Goal: Information Seeking & Learning: Learn about a topic

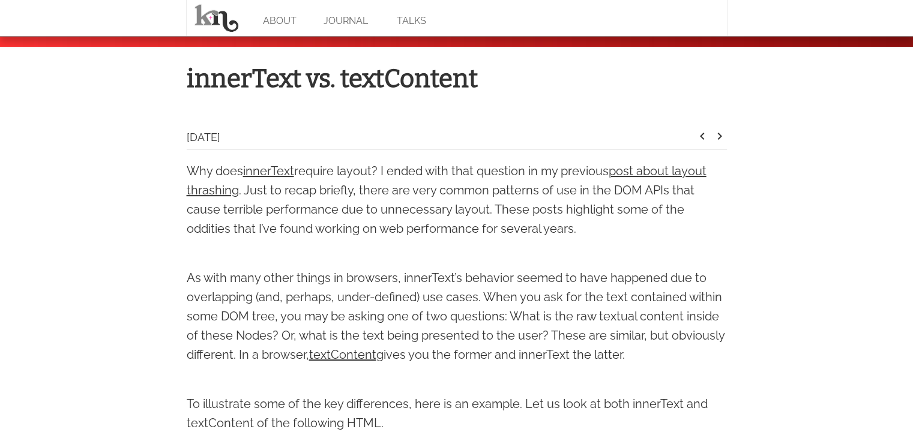
scroll to position [360, 0]
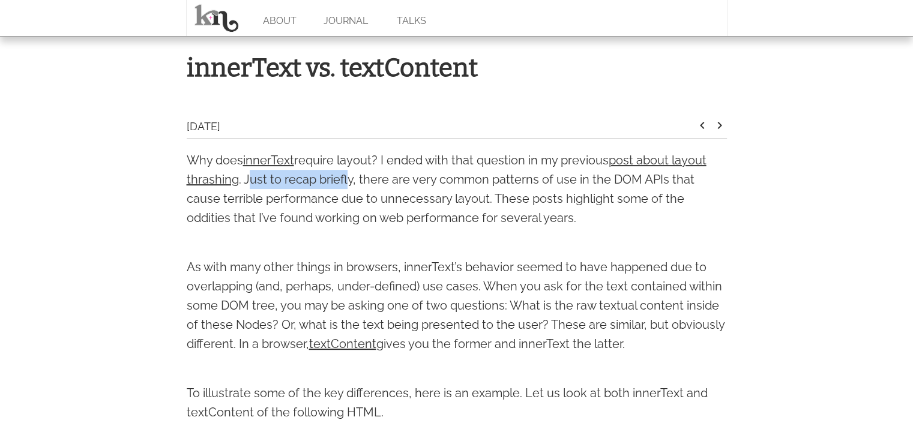
drag, startPoint x: 261, startPoint y: 177, endPoint x: 356, endPoint y: 176, distance: 94.8
click at [347, 176] on p "Why does innerText require layout? I ended with that question in my previous po…" at bounding box center [457, 189] width 540 height 77
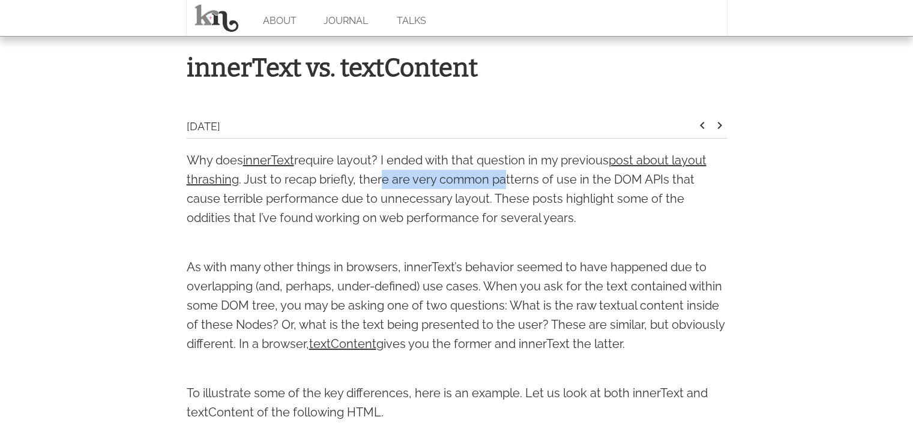
drag, startPoint x: 388, startPoint y: 176, endPoint x: 536, endPoint y: 178, distance: 148.2
click at [506, 178] on p "Why does innerText require layout? I ended with that question in my previous po…" at bounding box center [457, 189] width 540 height 77
drag, startPoint x: 564, startPoint y: 178, endPoint x: 636, endPoint y: 178, distance: 72.0
click at [619, 178] on p "Why does innerText require layout? I ended with that question in my previous po…" at bounding box center [457, 189] width 540 height 77
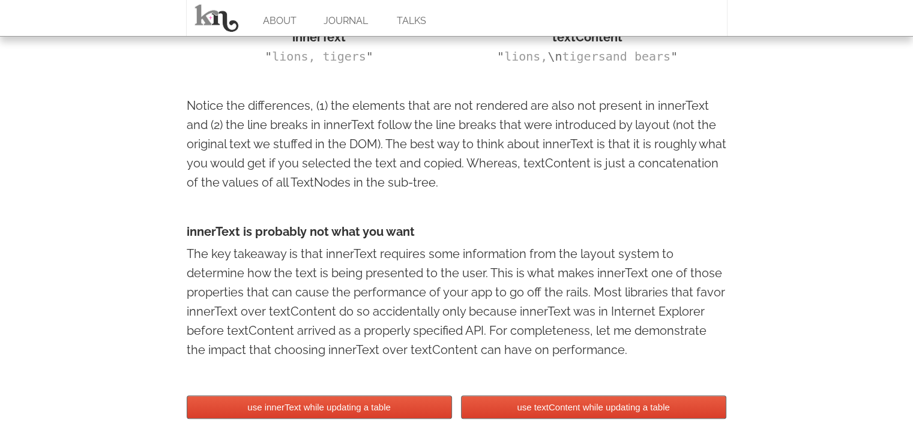
scroll to position [900, 0]
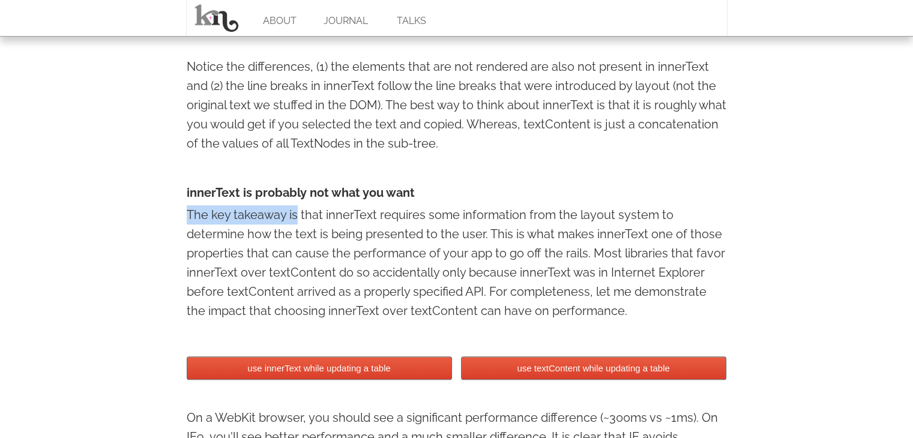
drag, startPoint x: 186, startPoint y: 215, endPoint x: 298, endPoint y: 215, distance: 111.6
click at [295, 215] on p "The key takeaway is that innerText requires some information from the layout sy…" at bounding box center [457, 262] width 540 height 115
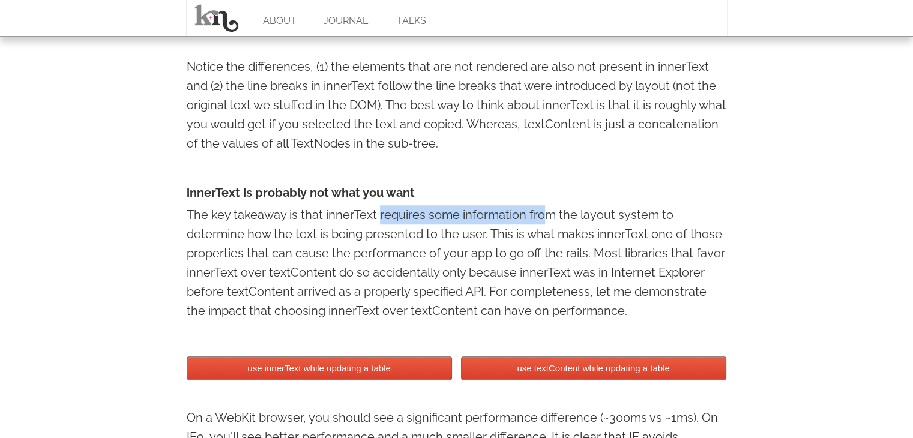
drag, startPoint x: 377, startPoint y: 213, endPoint x: 569, endPoint y: 213, distance: 192.0
click at [545, 213] on p "The key takeaway is that innerText requires some information from the layout sy…" at bounding box center [457, 262] width 540 height 115
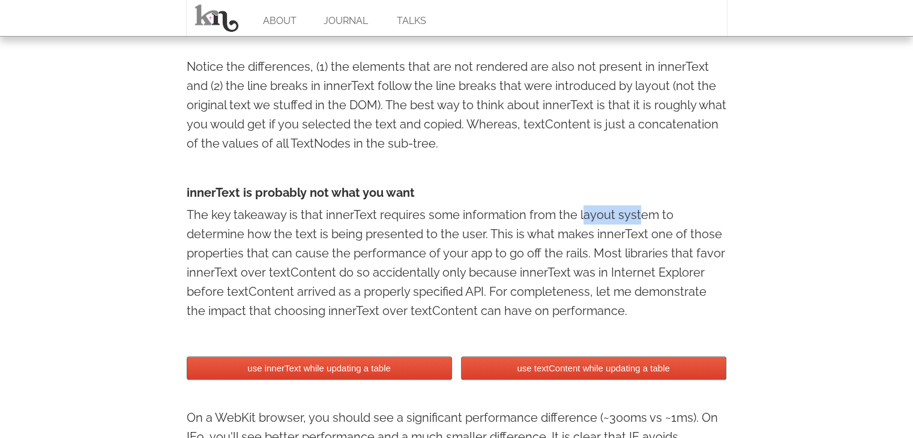
drag, startPoint x: 590, startPoint y: 213, endPoint x: 643, endPoint y: 213, distance: 52.8
click at [641, 213] on p "The key takeaway is that innerText requires some information from the layout sy…" at bounding box center [457, 262] width 540 height 115
click at [658, 214] on p "The key takeaway is that innerText requires some information from the layout sy…" at bounding box center [457, 262] width 540 height 115
drag, startPoint x: 208, startPoint y: 236, endPoint x: 352, endPoint y: 232, distance: 144.0
click at [334, 233] on p "The key takeaway is that innerText requires some information from the layout sy…" at bounding box center [457, 262] width 540 height 115
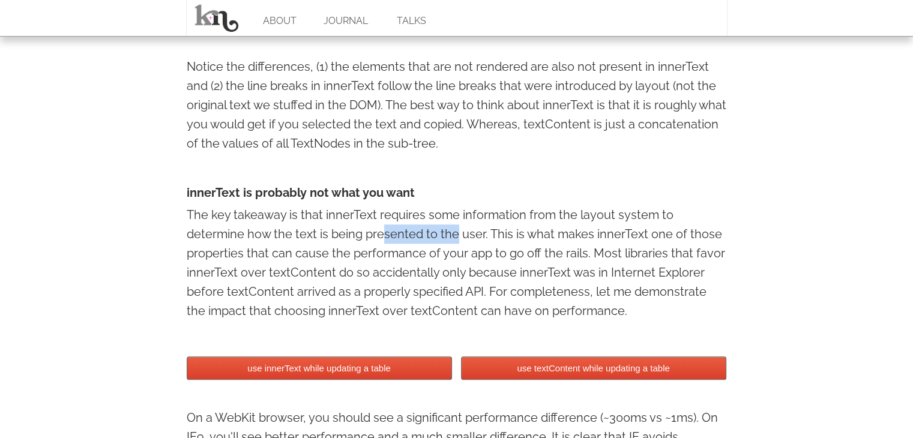
drag, startPoint x: 394, startPoint y: 232, endPoint x: 459, endPoint y: 232, distance: 65.4
click at [457, 232] on p "The key takeaway is that innerText requires some information from the layout sy…" at bounding box center [457, 262] width 540 height 115
drag, startPoint x: 502, startPoint y: 235, endPoint x: 617, endPoint y: 233, distance: 115.2
click at [605, 233] on p "The key takeaway is that innerText requires some information from the layout sy…" at bounding box center [457, 262] width 540 height 115
click at [626, 233] on p "The key takeaway is that innerText requires some information from the layout sy…" at bounding box center [457, 262] width 540 height 115
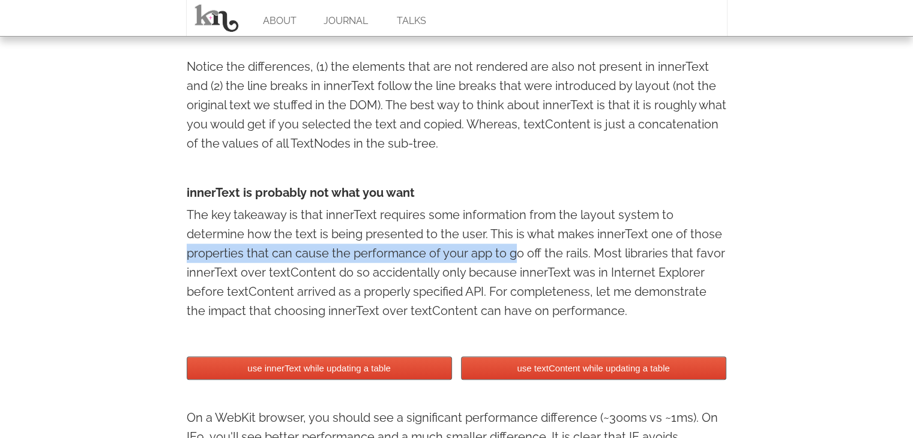
drag, startPoint x: 203, startPoint y: 255, endPoint x: 516, endPoint y: 259, distance: 312.6
click at [512, 259] on div "innerText vs. textContent [DATE] keyboard_arrow_left keyboard_arrow_right Why d…" at bounding box center [457, 264] width 564 height 1513
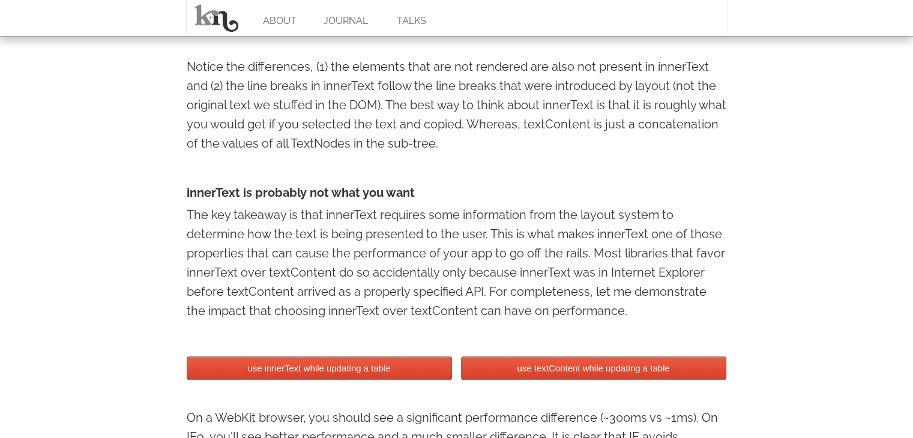
click at [532, 259] on p "The key takeaway is that innerText requires some information from the layout sy…" at bounding box center [457, 262] width 540 height 115
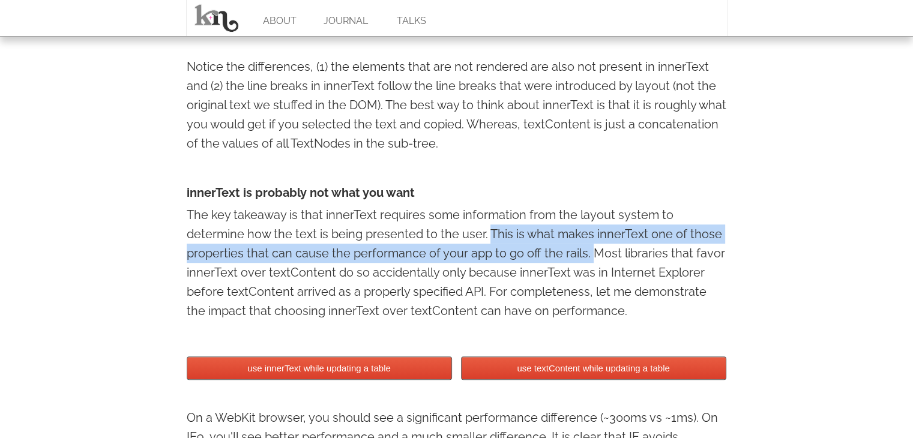
drag, startPoint x: 500, startPoint y: 236, endPoint x: 587, endPoint y: 253, distance: 89.2
click at [587, 253] on p "The key takeaway is that innerText requires some information from the layout sy…" at bounding box center [457, 262] width 540 height 115
copy p "This is what makes innerText one of those properties that can cause the perform…"
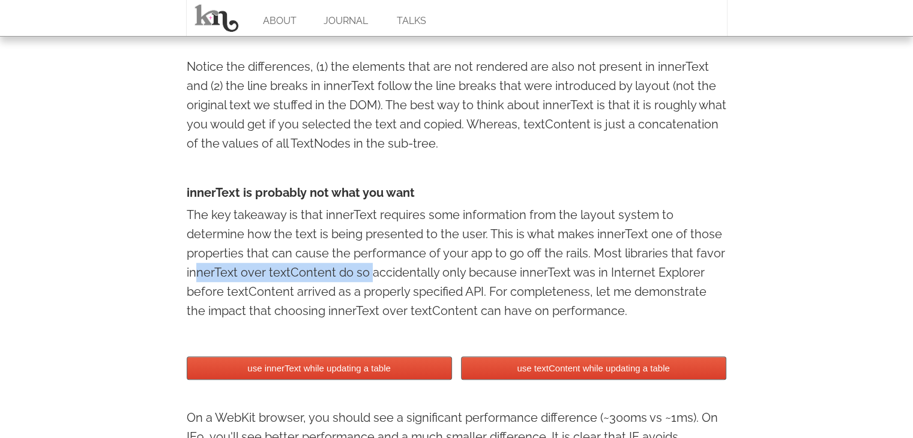
drag, startPoint x: 197, startPoint y: 277, endPoint x: 372, endPoint y: 275, distance: 175.2
click at [367, 277] on p "The key takeaway is that innerText requires some information from the layout sy…" at bounding box center [457, 262] width 540 height 115
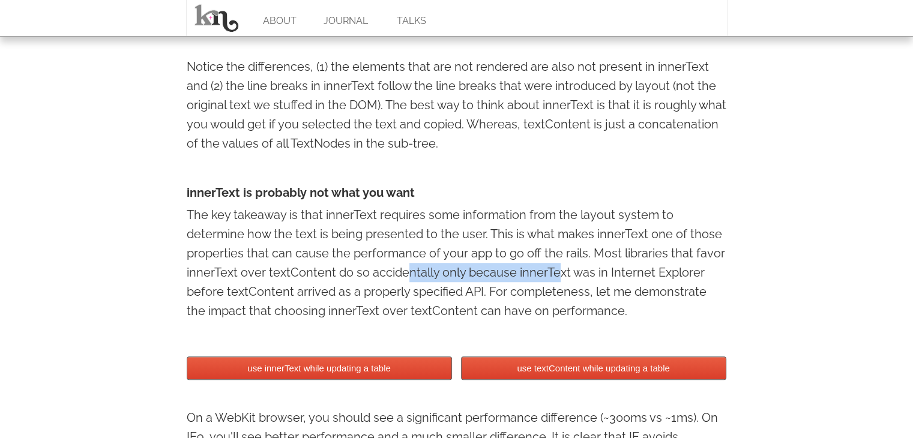
drag, startPoint x: 426, startPoint y: 275, endPoint x: 558, endPoint y: 274, distance: 132.0
click at [558, 274] on p "The key takeaway is that innerText requires some information from the layout sy…" at bounding box center [457, 262] width 540 height 115
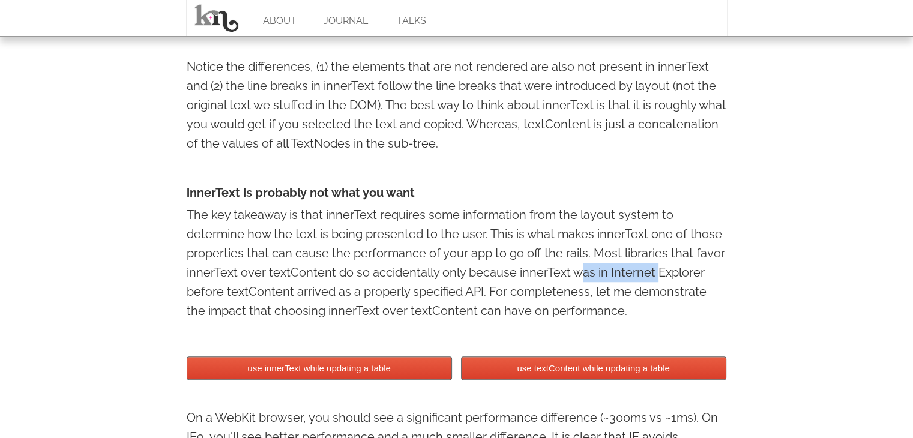
drag, startPoint x: 596, startPoint y: 274, endPoint x: 655, endPoint y: 274, distance: 59.4
click at [655, 274] on p "The key takeaway is that innerText requires some information from the layout sy…" at bounding box center [457, 262] width 540 height 115
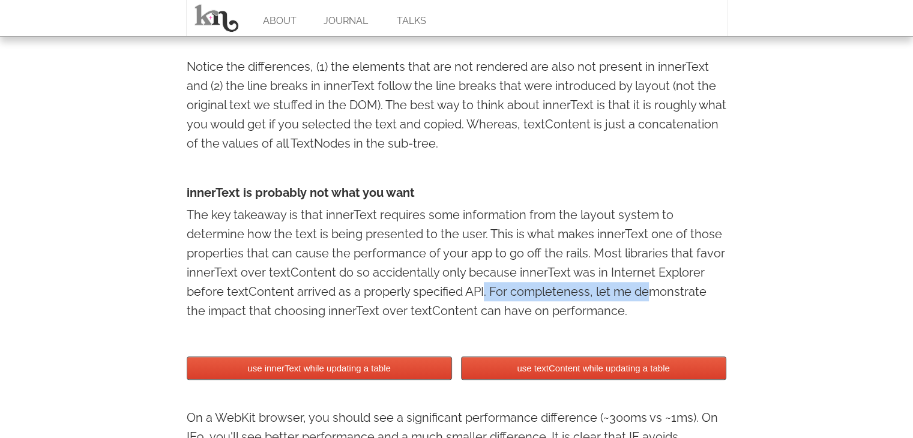
drag, startPoint x: 513, startPoint y: 296, endPoint x: 661, endPoint y: 296, distance: 147.6
click at [652, 296] on p "The key takeaway is that innerText requires some information from the layout sy…" at bounding box center [457, 262] width 540 height 115
click at [673, 296] on p "The key takeaway is that innerText requires some information from the layout sy…" at bounding box center [457, 262] width 540 height 115
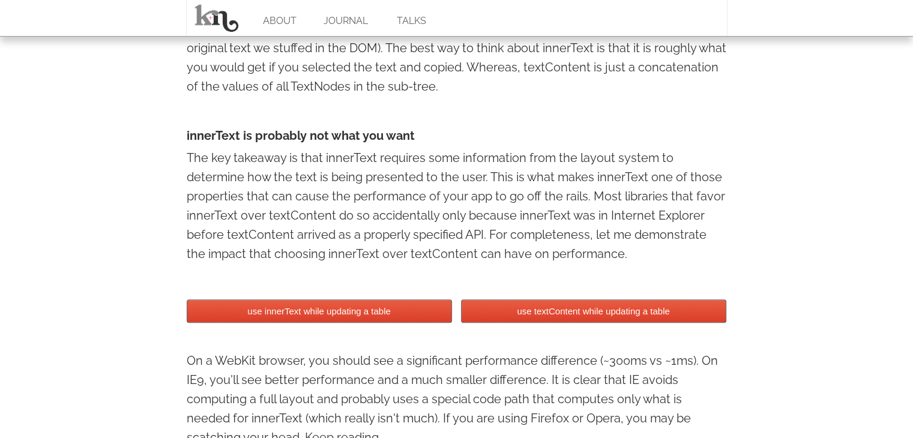
scroll to position [960, 0]
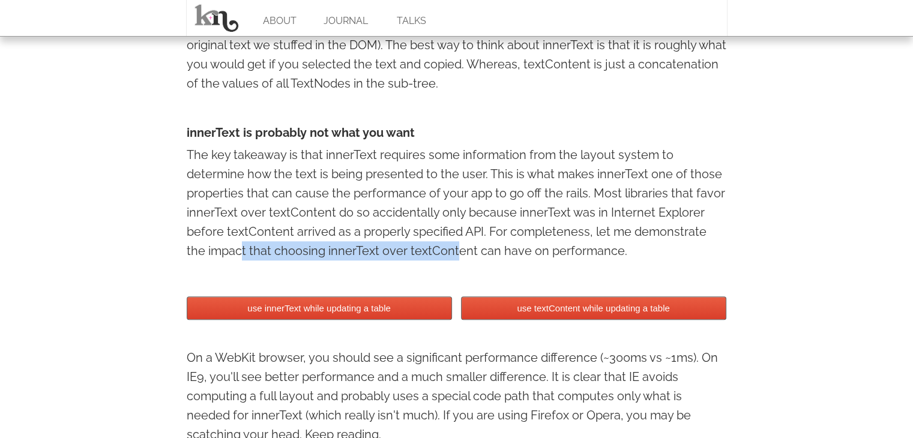
drag, startPoint x: 243, startPoint y: 251, endPoint x: 437, endPoint y: 251, distance: 193.8
click at [436, 251] on p "The key takeaway is that innerText requires some information from the layout sy…" at bounding box center [457, 202] width 540 height 115
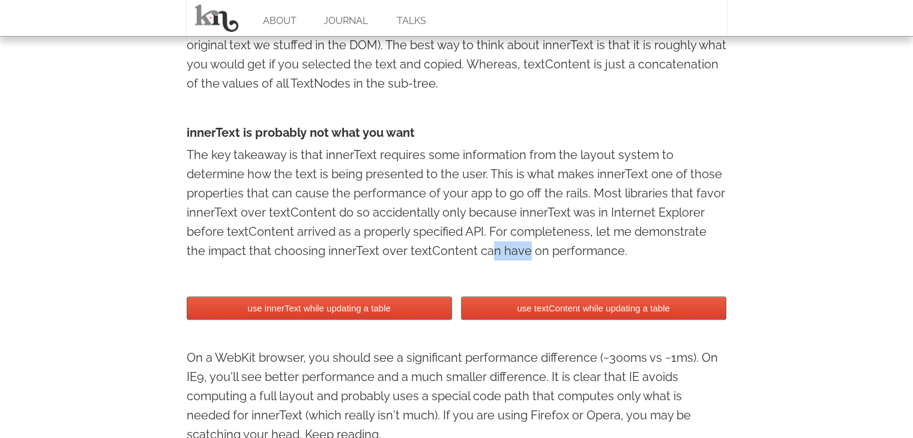
drag, startPoint x: 466, startPoint y: 250, endPoint x: 515, endPoint y: 250, distance: 49.2
click at [506, 250] on p "The key takeaway is that innerText requires some information from the layout sy…" at bounding box center [457, 202] width 540 height 115
click at [536, 250] on p "The key takeaway is that innerText requires some information from the layout sy…" at bounding box center [457, 202] width 540 height 115
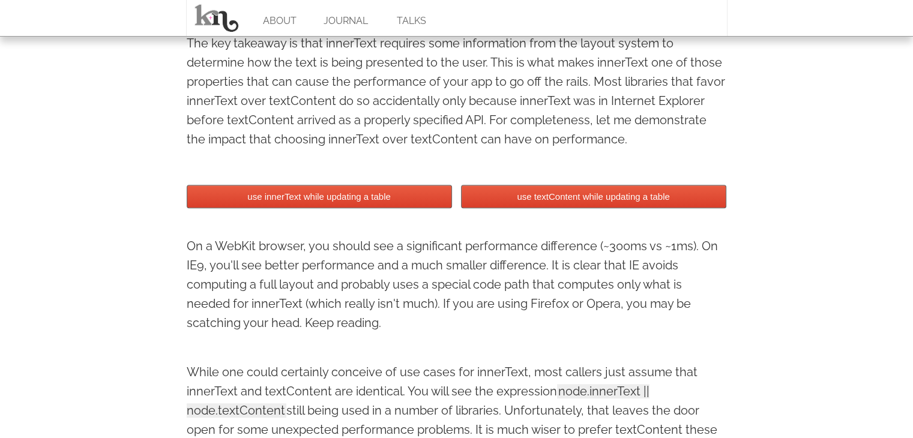
scroll to position [1080, 0]
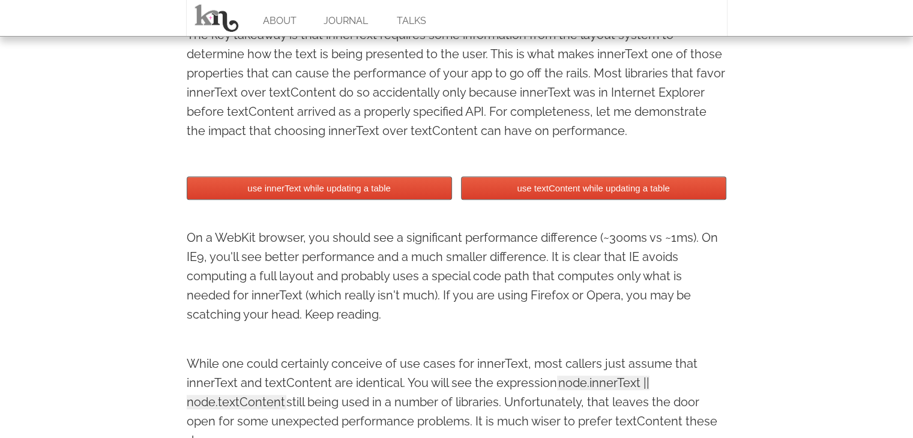
click at [583, 187] on button "use textContent while updating a table" at bounding box center [593, 187] width 265 height 23
click at [398, 189] on button "use innerText while updating a table" at bounding box center [319, 187] width 265 height 23
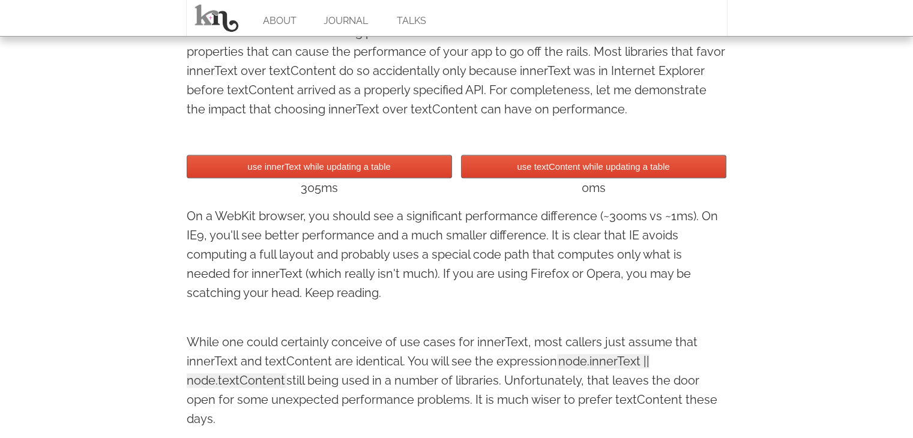
scroll to position [1140, 0]
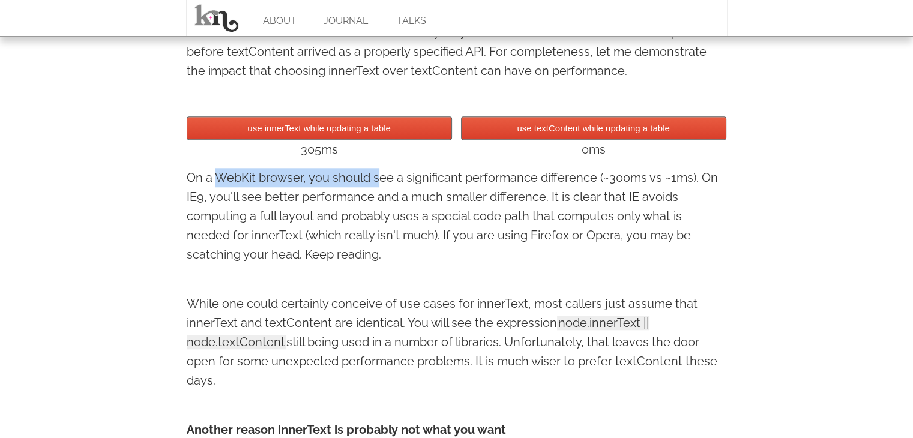
drag, startPoint x: 250, startPoint y: 180, endPoint x: 388, endPoint y: 180, distance: 138.0
click at [379, 180] on p "On a WebKit browser, you should see a significant performance difference (~300m…" at bounding box center [457, 216] width 540 height 96
drag, startPoint x: 410, startPoint y: 180, endPoint x: 440, endPoint y: 180, distance: 29.4
click at [434, 180] on p "On a WebKit browser, you should see a significant performance difference (~300m…" at bounding box center [457, 216] width 540 height 96
click at [464, 178] on p "On a WebKit browser, you should see a significant performance difference (~300m…" at bounding box center [457, 216] width 540 height 96
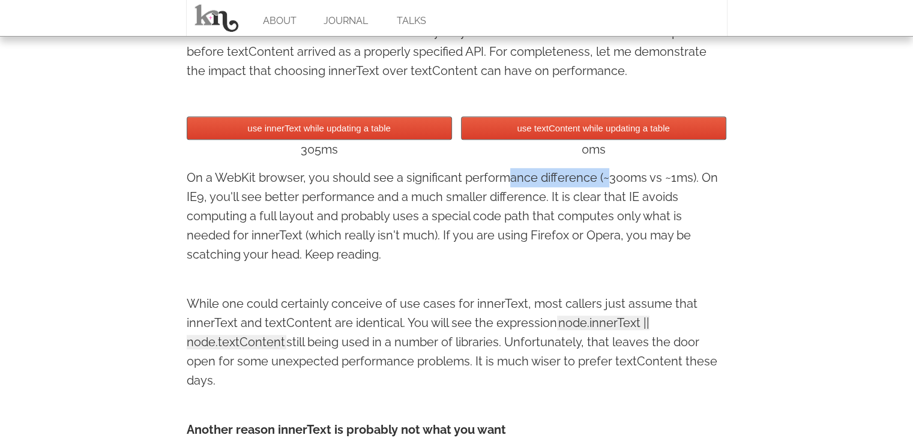
drag, startPoint x: 523, startPoint y: 179, endPoint x: 612, endPoint y: 179, distance: 88.8
click at [605, 179] on p "On a WebKit browser, you should see a significant performance difference (~300m…" at bounding box center [457, 216] width 540 height 96
click at [630, 179] on p "On a WebKit browser, you should see a significant performance difference (~300m…" at bounding box center [457, 216] width 540 height 96
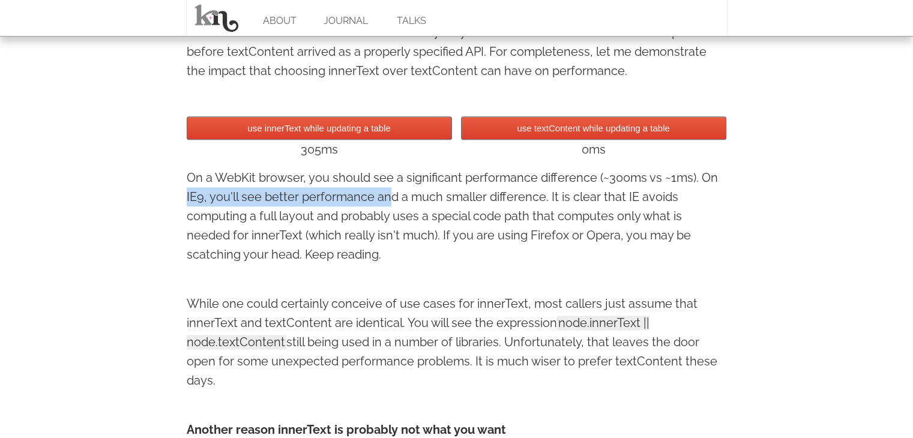
drag, startPoint x: 192, startPoint y: 196, endPoint x: 394, endPoint y: 195, distance: 201.6
click at [391, 195] on div "innerText vs. textContent [DATE] keyboard_arrow_left keyboard_arrow_right Why d…" at bounding box center [457, 24] width 564 height 1513
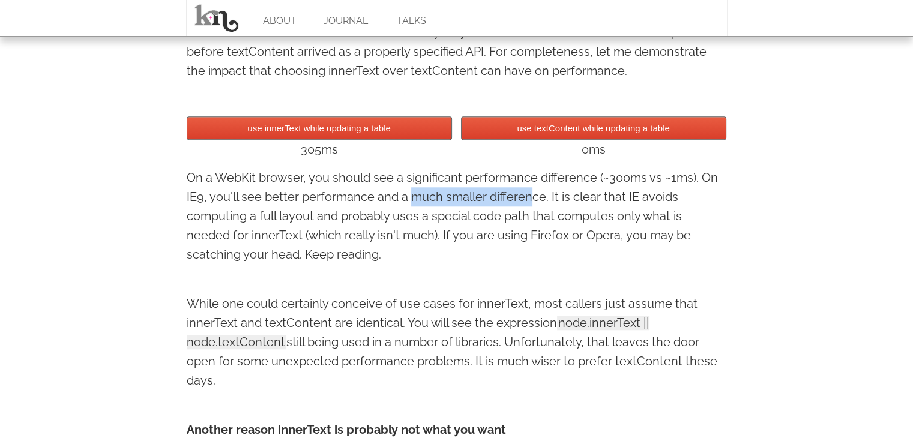
drag, startPoint x: 413, startPoint y: 195, endPoint x: 542, endPoint y: 195, distance: 129.6
click at [533, 195] on p "On a WebKit browser, you should see a significant performance difference (~300m…" at bounding box center [457, 216] width 540 height 96
click at [552, 195] on p "On a WebKit browser, you should see a significant performance difference (~300m…" at bounding box center [457, 216] width 540 height 96
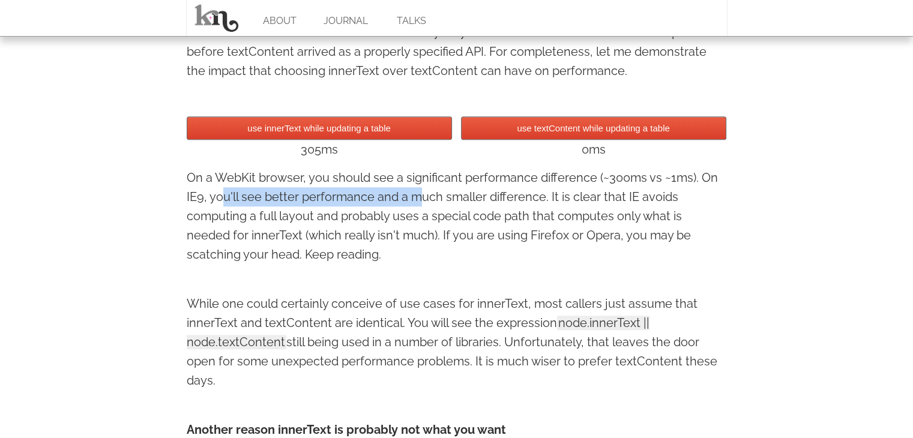
drag, startPoint x: 229, startPoint y: 194, endPoint x: 430, endPoint y: 194, distance: 200.4
click at [423, 194] on p "On a WebKit browser, you should see a significant performance difference (~300m…" at bounding box center [457, 216] width 540 height 96
click at [469, 195] on p "On a WebKit browser, you should see a significant performance difference (~300m…" at bounding box center [457, 216] width 540 height 96
drag, startPoint x: 218, startPoint y: 203, endPoint x: 396, endPoint y: 203, distance: 177.6
click at [371, 203] on p "On a WebKit browser, you should see a significant performance difference (~300m…" at bounding box center [457, 216] width 540 height 96
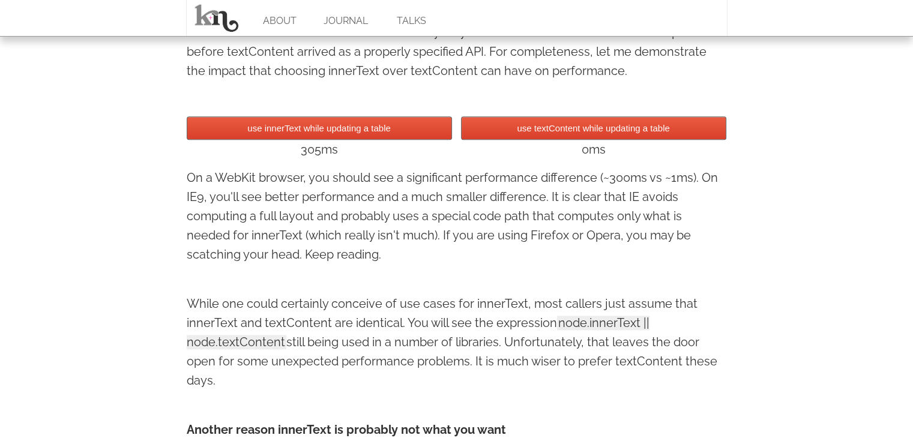
click at [403, 203] on p "On a WebKit browser, you should see a significant performance difference (~300m…" at bounding box center [457, 216] width 540 height 96
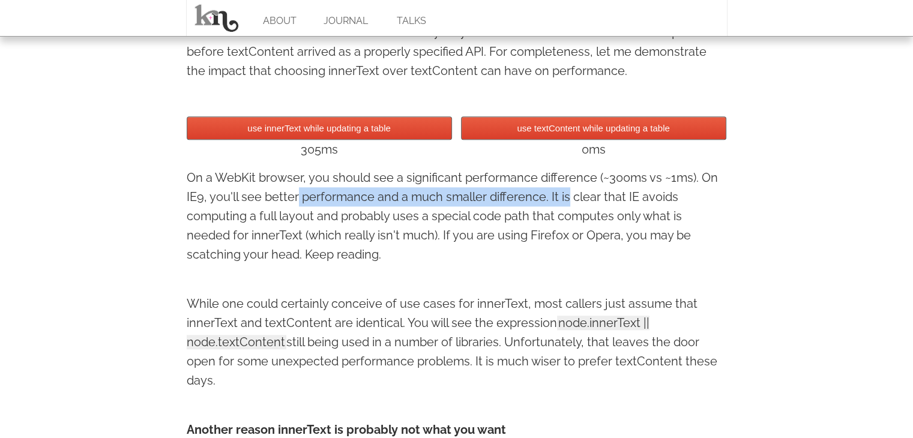
drag, startPoint x: 304, startPoint y: 205, endPoint x: 578, endPoint y: 203, distance: 274.2
click at [572, 203] on p "On a WebKit browser, you should see a significant performance difference (~300m…" at bounding box center [457, 216] width 540 height 96
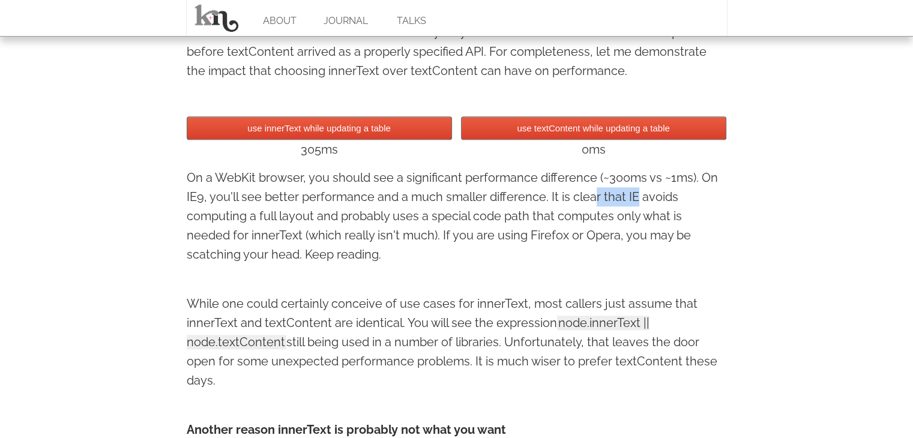
drag, startPoint x: 607, startPoint y: 200, endPoint x: 652, endPoint y: 200, distance: 44.4
click at [644, 200] on p "On a WebKit browser, you should see a significant performance difference (~300m…" at bounding box center [457, 216] width 540 height 96
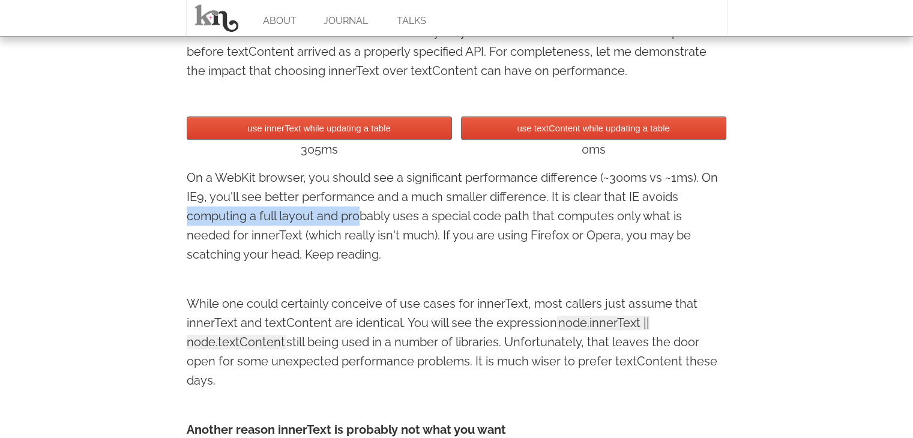
drag, startPoint x: 185, startPoint y: 214, endPoint x: 367, endPoint y: 214, distance: 181.8
click at [367, 214] on div "innerText vs. textContent [DATE] keyboard_arrow_left keyboard_arrow_right Why d…" at bounding box center [457, 24] width 564 height 1513
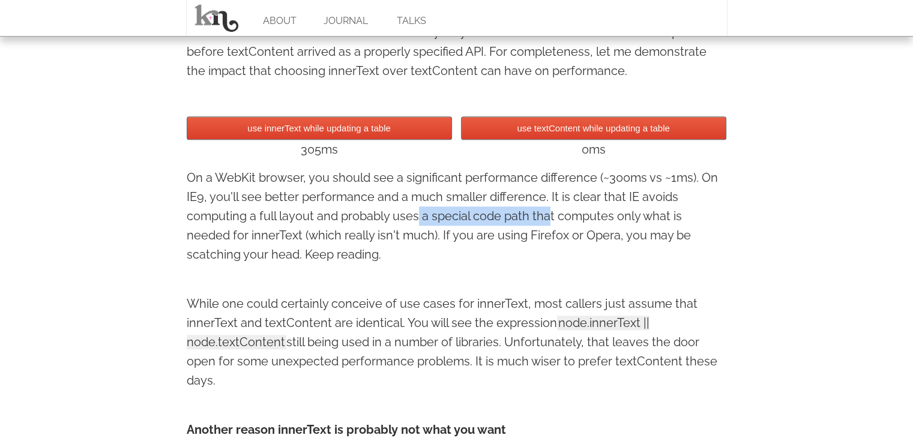
drag, startPoint x: 451, startPoint y: 212, endPoint x: 559, endPoint y: 211, distance: 108.0
click at [554, 211] on p "On a WebKit browser, you should see a significant performance difference (~300m…" at bounding box center [457, 216] width 540 height 96
click at [581, 211] on p "On a WebKit browser, you should see a significant performance difference (~300m…" at bounding box center [457, 216] width 540 height 96
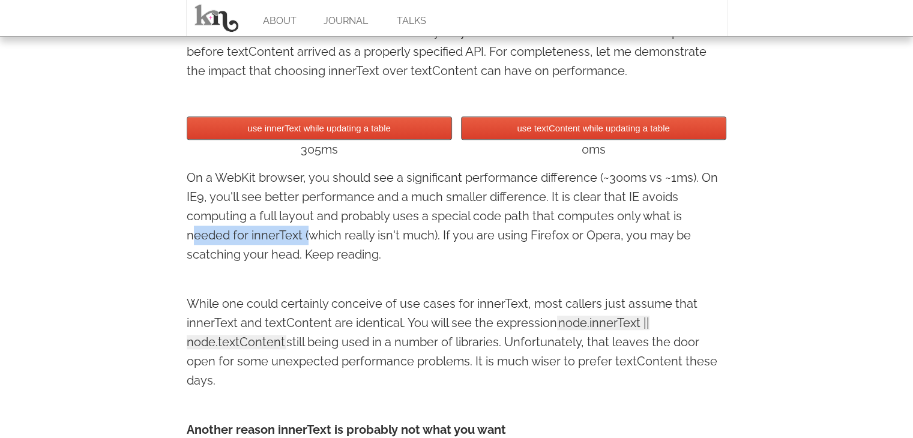
drag, startPoint x: 196, startPoint y: 236, endPoint x: 314, endPoint y: 235, distance: 118.2
click at [308, 235] on p "On a WebKit browser, you should see a significant performance difference (~300m…" at bounding box center [457, 216] width 540 height 96
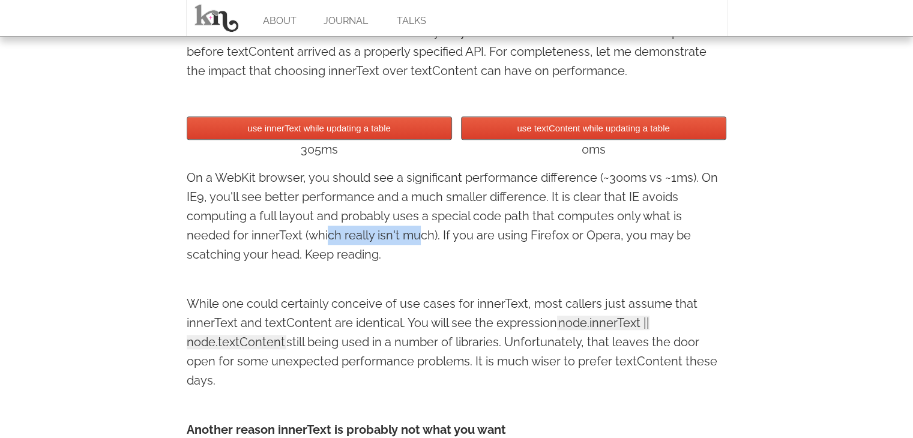
drag, startPoint x: 333, startPoint y: 235, endPoint x: 429, endPoint y: 231, distance: 96.1
click at [424, 232] on p "On a WebKit browser, you should see a significant performance difference (~300m…" at bounding box center [457, 216] width 540 height 96
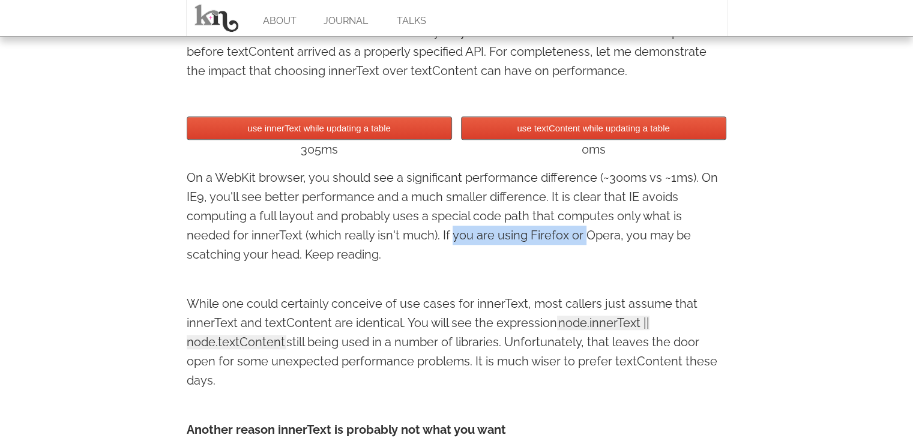
drag, startPoint x: 464, startPoint y: 231, endPoint x: 599, endPoint y: 231, distance: 135.0
click at [589, 231] on p "On a WebKit browser, you should see a significant performance difference (~300m…" at bounding box center [457, 216] width 540 height 96
click at [614, 232] on p "On a WebKit browser, you should see a significant performance difference (~300m…" at bounding box center [457, 216] width 540 height 96
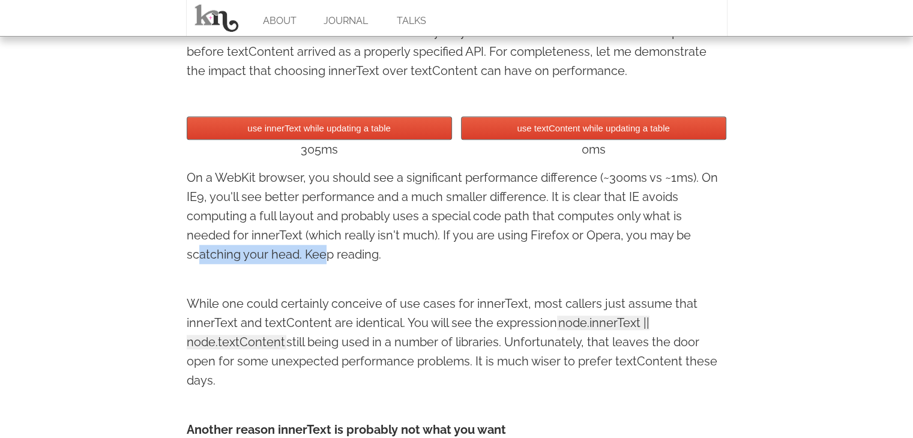
drag, startPoint x: 221, startPoint y: 253, endPoint x: 334, endPoint y: 253, distance: 112.8
click at [331, 253] on p "On a WebKit browser, you should see a significant performance difference (~300m…" at bounding box center [457, 216] width 540 height 96
click at [350, 255] on p "On a WebKit browser, you should see a significant performance difference (~300m…" at bounding box center [457, 216] width 540 height 96
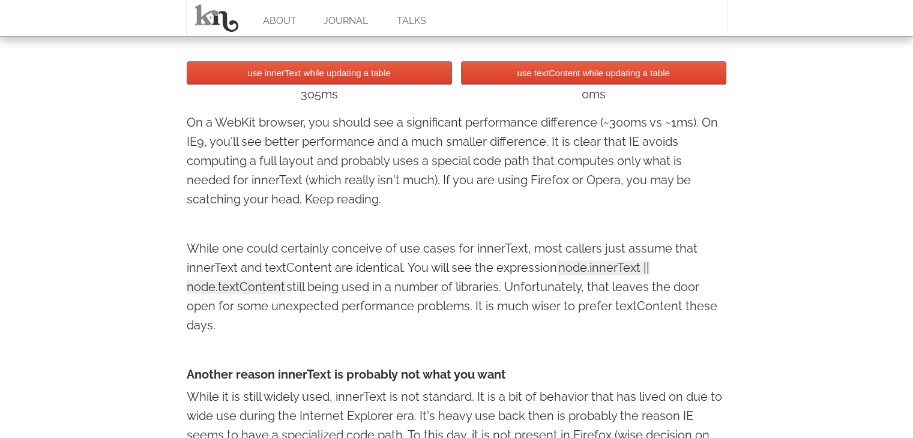
scroll to position [1200, 0]
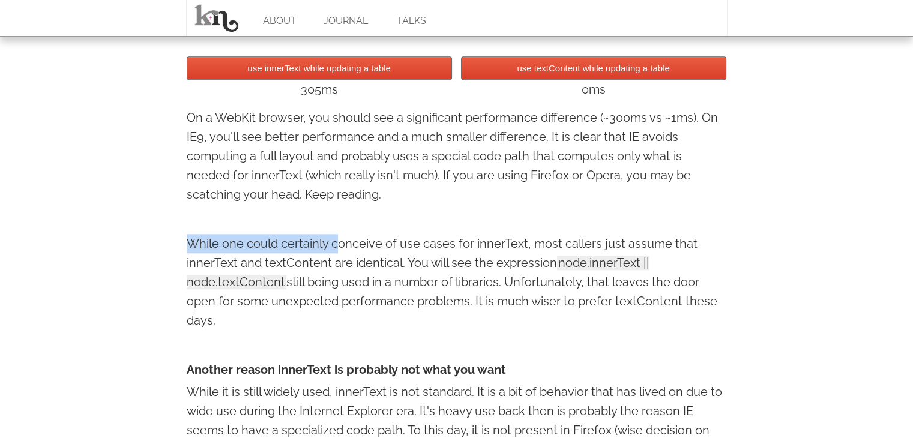
drag, startPoint x: 197, startPoint y: 245, endPoint x: 365, endPoint y: 245, distance: 168.0
click at [341, 245] on p "While one could certainly conceive of use cases for innerText, most callers jus…" at bounding box center [457, 282] width 540 height 96
click at [367, 246] on p "While one could certainly conceive of use cases for innerText, most callers jus…" at bounding box center [457, 282] width 540 height 96
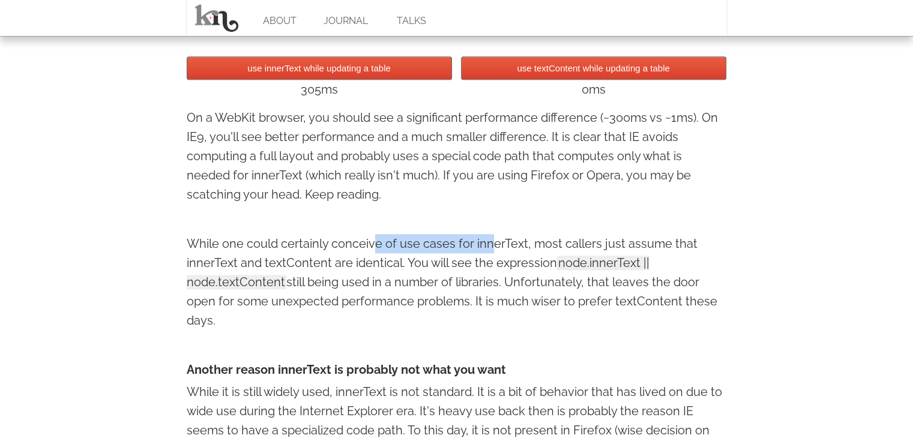
drag, startPoint x: 400, startPoint y: 248, endPoint x: 496, endPoint y: 248, distance: 96.6
click at [496, 248] on p "While one could certainly conceive of use cases for innerText, most callers jus…" at bounding box center [457, 282] width 540 height 96
drag, startPoint x: 542, startPoint y: 245, endPoint x: 582, endPoint y: 245, distance: 40.2
click at [581, 245] on p "While one could certainly conceive of use cases for innerText, most callers jus…" at bounding box center [457, 282] width 540 height 96
drag, startPoint x: 617, startPoint y: 245, endPoint x: 640, endPoint y: 245, distance: 22.8
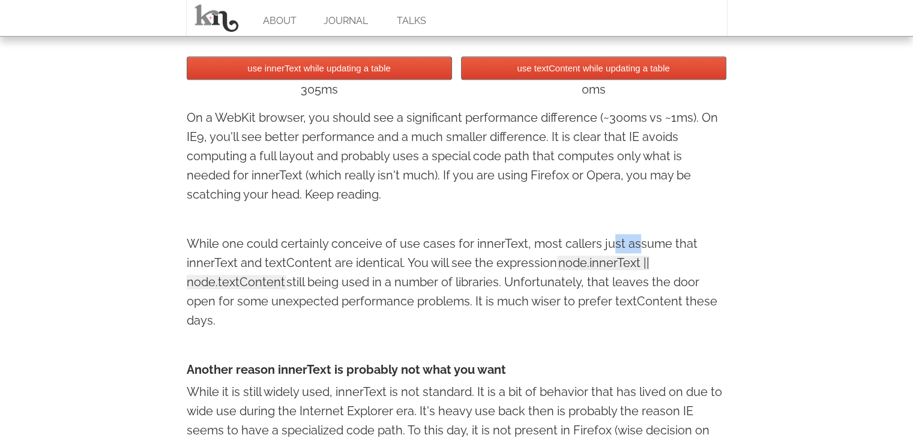
click at [640, 245] on p "While one could certainly conceive of use cases for innerText, most callers jus…" at bounding box center [457, 282] width 540 height 96
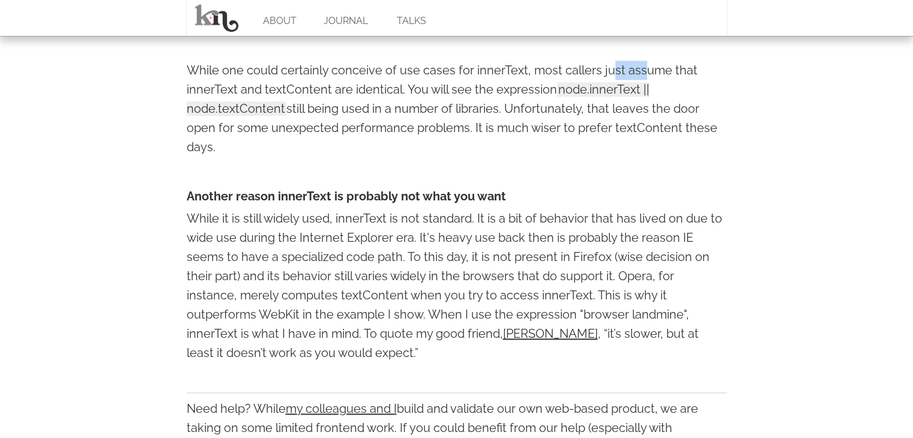
scroll to position [1380, 0]
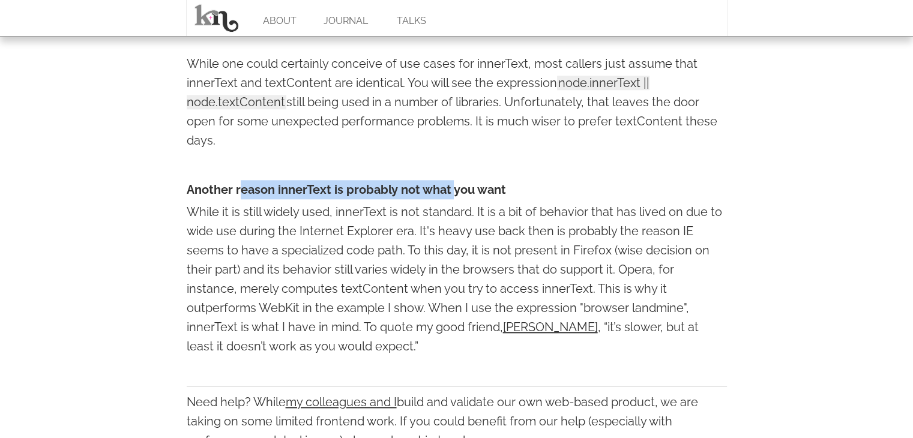
drag, startPoint x: 245, startPoint y: 197, endPoint x: 471, endPoint y: 197, distance: 226.2
click at [456, 197] on h4 "Another reason innerText is probably not what you want" at bounding box center [457, 189] width 540 height 19
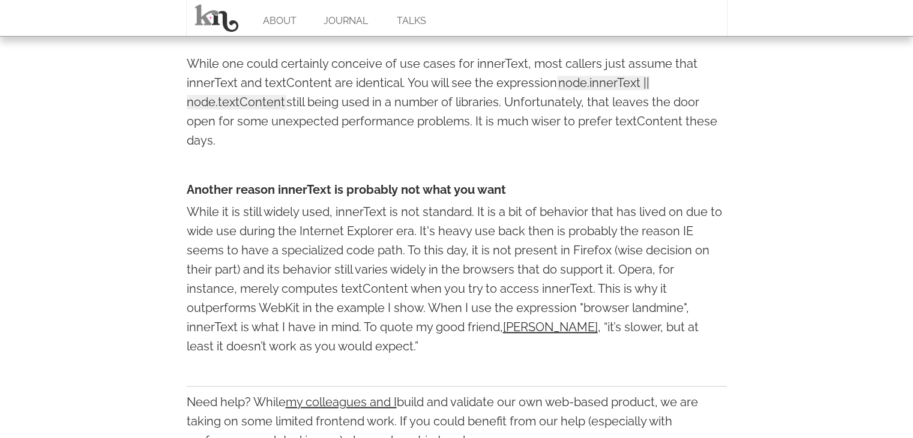
click at [478, 197] on h4 "Another reason innerText is probably not what you want" at bounding box center [457, 189] width 540 height 19
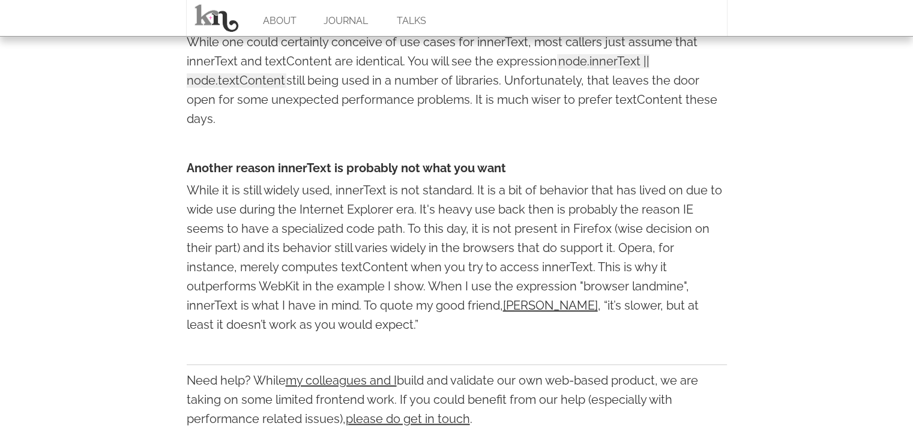
scroll to position [1440, 0]
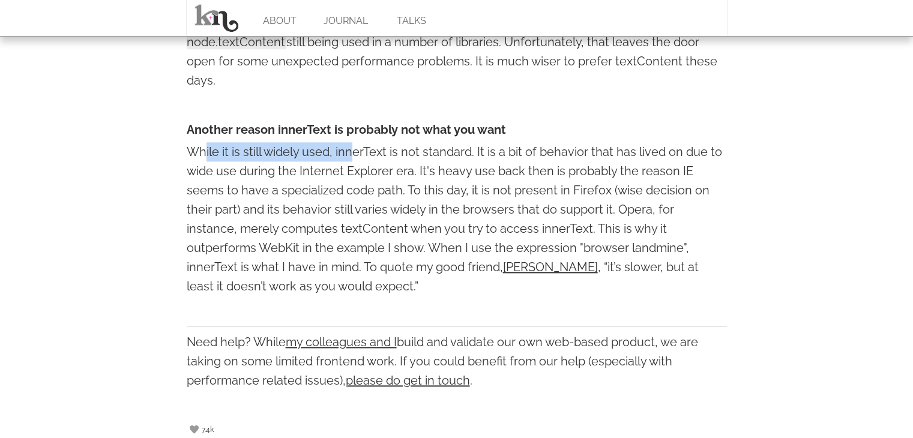
drag, startPoint x: 241, startPoint y: 152, endPoint x: 361, endPoint y: 152, distance: 119.4
click at [358, 152] on p "While it is still widely used, innerText is not standard. It is a bit of behavi…" at bounding box center [457, 219] width 540 height 154
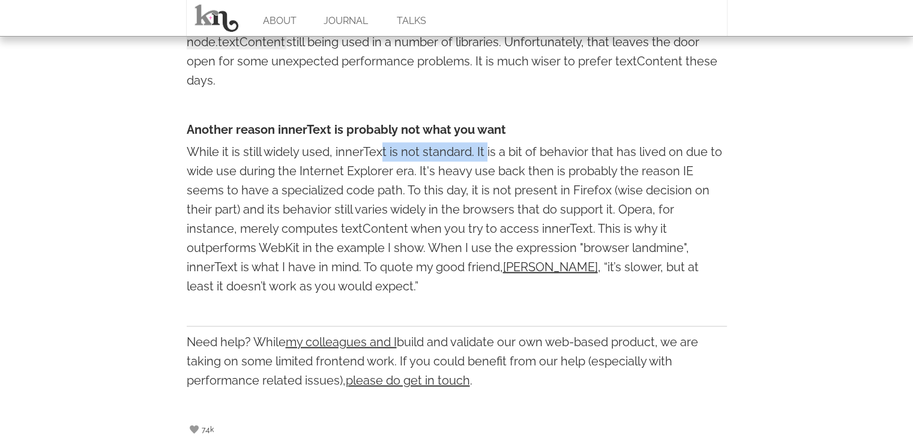
drag, startPoint x: 382, startPoint y: 152, endPoint x: 502, endPoint y: 152, distance: 120.0
click at [488, 152] on p "While it is still widely used, innerText is not standard. It is a bit of behavi…" at bounding box center [457, 219] width 540 height 154
click at [521, 152] on p "While it is still widely used, innerText is not standard. It is a bit of behavi…" at bounding box center [457, 219] width 540 height 154
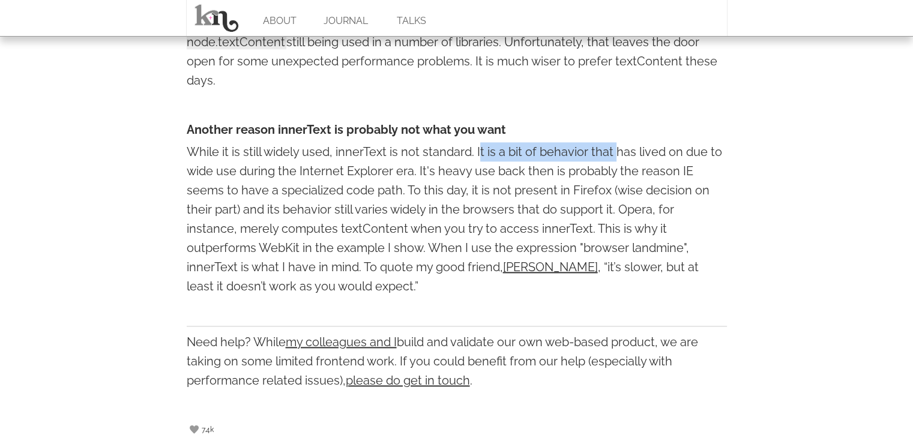
drag, startPoint x: 480, startPoint y: 157, endPoint x: 617, endPoint y: 156, distance: 137.4
click at [617, 156] on p "While it is still widely used, innerText is not standard. It is a bit of behavi…" at bounding box center [457, 219] width 540 height 154
drag, startPoint x: 636, startPoint y: 156, endPoint x: 679, endPoint y: 159, distance: 43.3
click at [681, 156] on p "While it is still widely used, innerText is not standard. It is a bit of behavi…" at bounding box center [457, 219] width 540 height 154
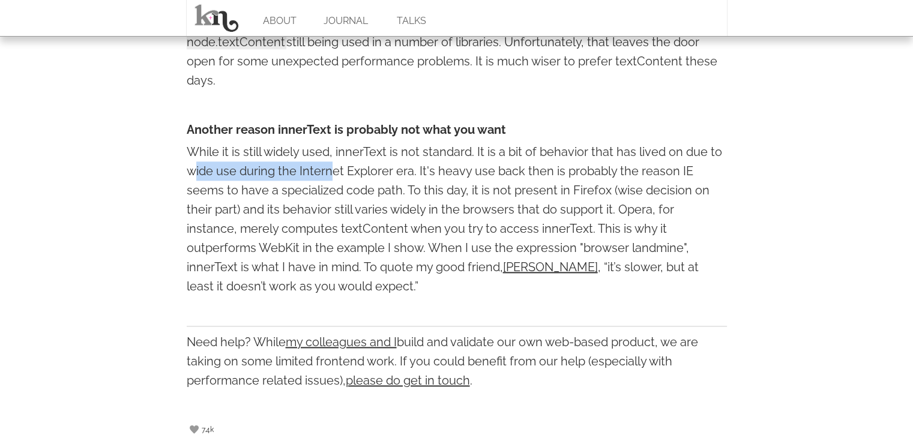
drag
click at [334, 170] on p "While it is still widely used, innerText is not standard. It is a bit of behavi…" at bounding box center [457, 219] width 540 height 154
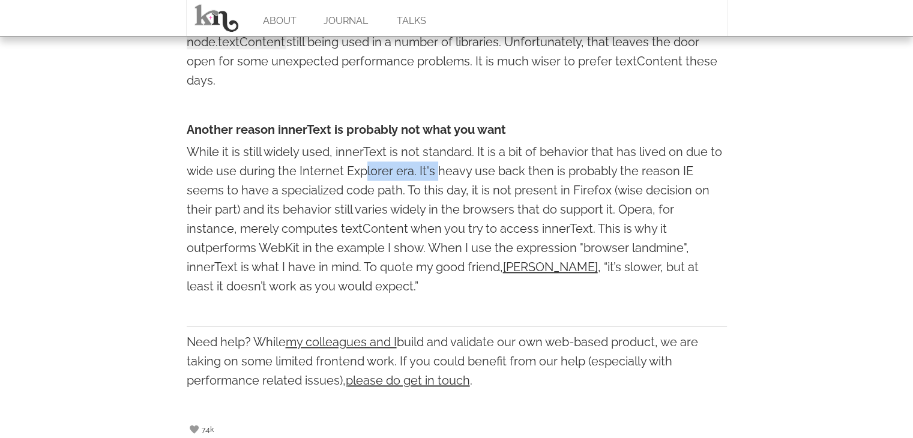
click at [440, 170] on p "While it is still widely used, innerText is not standard. It is a bit of behavi…" at bounding box center [457, 219] width 540 height 154
click at [556, 169] on p "While it is still widely used, innerText is not standard. It is a bit of behavi…" at bounding box center [457, 219] width 540 height 154
click at [637, 170] on p "While it is still widely used, innerText is not standard. It is a bit of behavi…" at bounding box center [457, 219] width 540 height 154
click at [663, 172] on p "While it is still widely used, innerText is not standard. It is a bit of behavi…" at bounding box center [457, 219] width 540 height 154
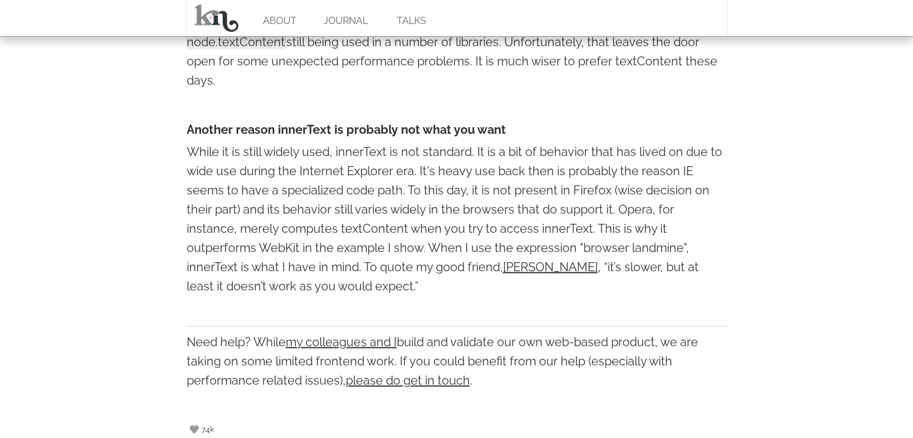
click at [490, 193] on p "While it is still widely used, innerText is not standard. It is a bit of behavi…" at bounding box center [457, 219] width 540 height 154
